Goal: Task Accomplishment & Management: Use online tool/utility

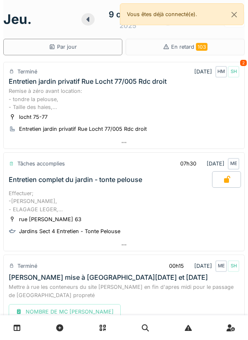
click at [122, 242] on div at bounding box center [124, 245] width 240 height 12
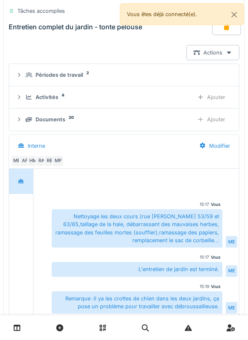
scroll to position [237, 0]
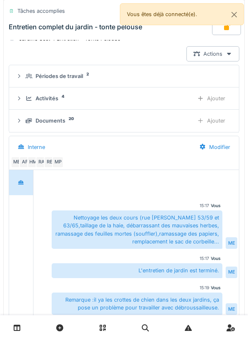
click at [64, 122] on div "Documents" at bounding box center [51, 121] width 30 height 8
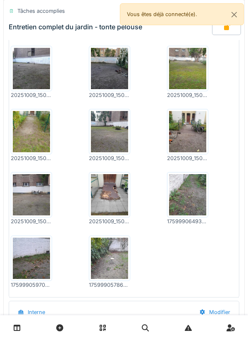
scroll to position [501, 0]
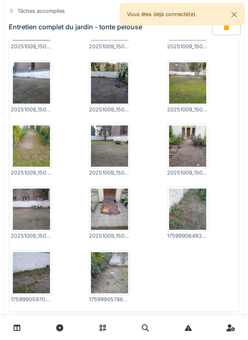
click at [113, 211] on img at bounding box center [109, 209] width 37 height 41
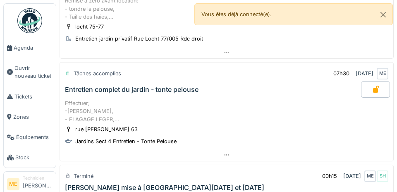
scroll to position [94, 0]
click at [226, 156] on icon at bounding box center [226, 154] width 7 height 5
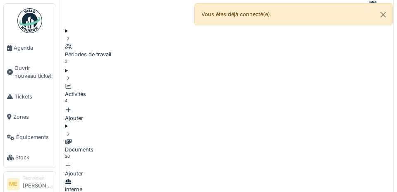
scroll to position [227, 0]
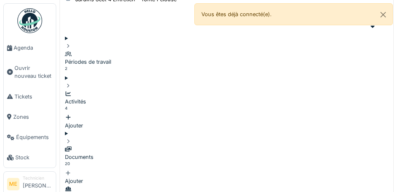
click at [357, 113] on div "Ajouter" at bounding box center [226, 121] width 323 height 16
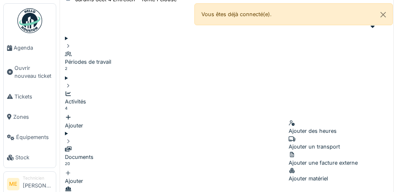
click at [319, 138] on div "Ajouter un transport" at bounding box center [322, 143] width 69 height 16
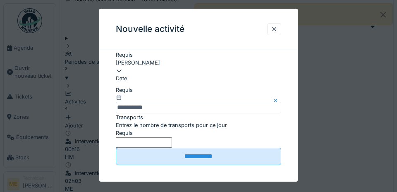
scroll to position [114, 0]
click at [141, 129] on label "Entrez le nombre de transports pour ce jour" at bounding box center [171, 125] width 111 height 8
click at [141, 137] on input "Entrez le nombre de transports pour ce jour" at bounding box center [144, 142] width 56 height 10
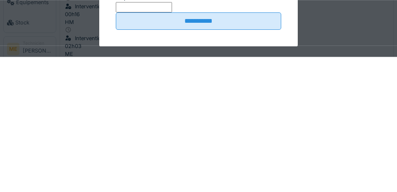
scroll to position [108, 0]
type input "*"
click at [195, 165] on input "**********" at bounding box center [198, 155] width 165 height 17
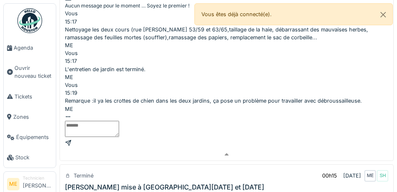
scroll to position [672, 0]
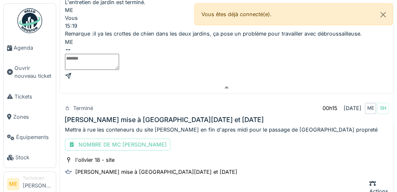
scroll to position [705, 0]
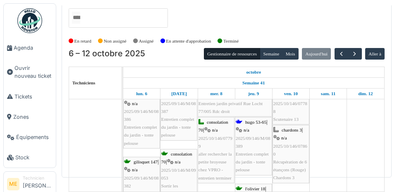
scroll to position [17, 0]
click at [354, 50] on span "button" at bounding box center [354, 53] width 7 height 7
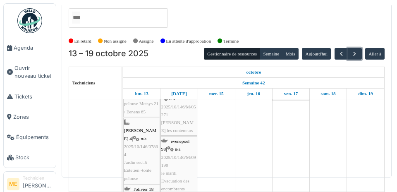
scroll to position [0, 0]
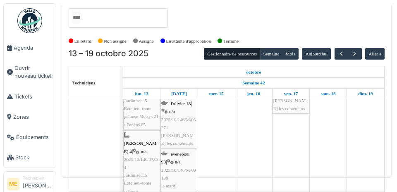
click at [320, 140] on td at bounding box center [327, 166] width 37 height 204
click at [325, 135] on td at bounding box center [327, 166] width 37 height 204
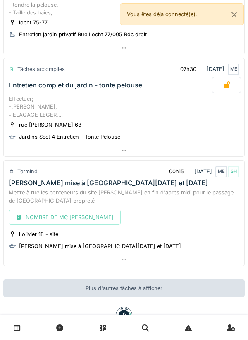
scroll to position [123, 0]
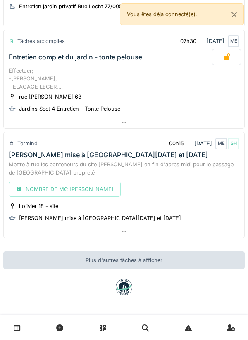
click at [126, 231] on icon at bounding box center [124, 231] width 7 height 5
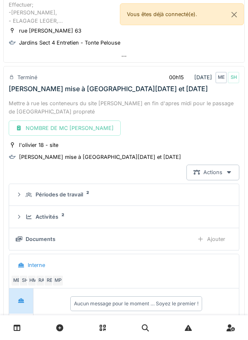
scroll to position [222, 0]
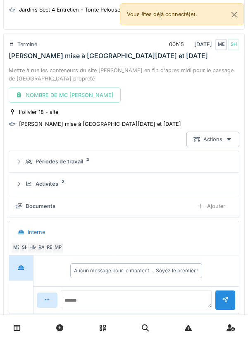
click at [208, 205] on div "Ajouter" at bounding box center [211, 206] width 42 height 15
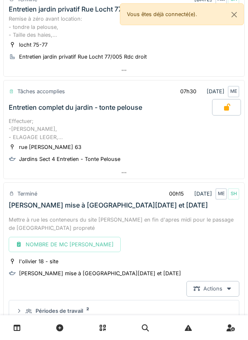
scroll to position [72, 0]
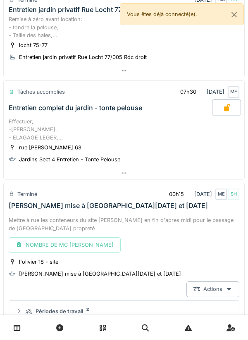
click at [126, 174] on icon at bounding box center [124, 173] width 7 height 5
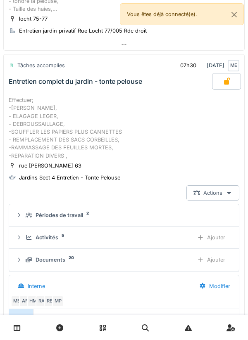
scroll to position [119, 0]
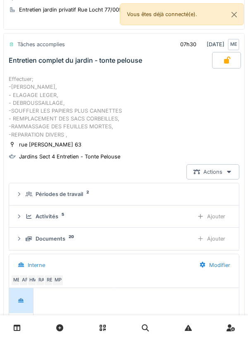
click at [131, 215] on div "Activités 5" at bounding box center [106, 217] width 161 height 8
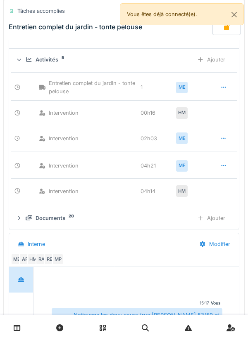
scroll to position [276, 0]
click at [60, 220] on div "Documents" at bounding box center [51, 218] width 30 height 8
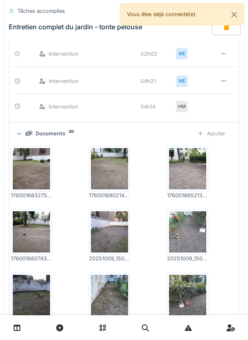
scroll to position [371, 0]
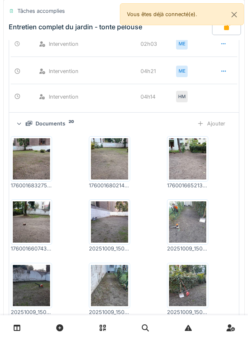
click at [38, 161] on img at bounding box center [31, 158] width 37 height 41
click at [114, 161] on img at bounding box center [109, 158] width 37 height 41
click at [191, 166] on img at bounding box center [187, 158] width 37 height 41
click at [31, 222] on img at bounding box center [31, 222] width 37 height 41
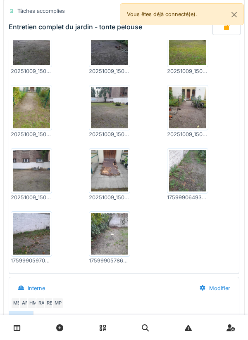
scroll to position [679, 0]
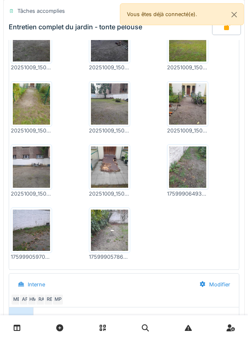
click at [190, 166] on img at bounding box center [187, 167] width 37 height 41
click at [112, 230] on img at bounding box center [109, 230] width 37 height 41
click at [31, 229] on img at bounding box center [31, 230] width 37 height 41
click at [31, 168] on img at bounding box center [31, 167] width 37 height 41
click at [31, 106] on img at bounding box center [31, 103] width 37 height 41
